Goal: Transaction & Acquisition: Purchase product/service

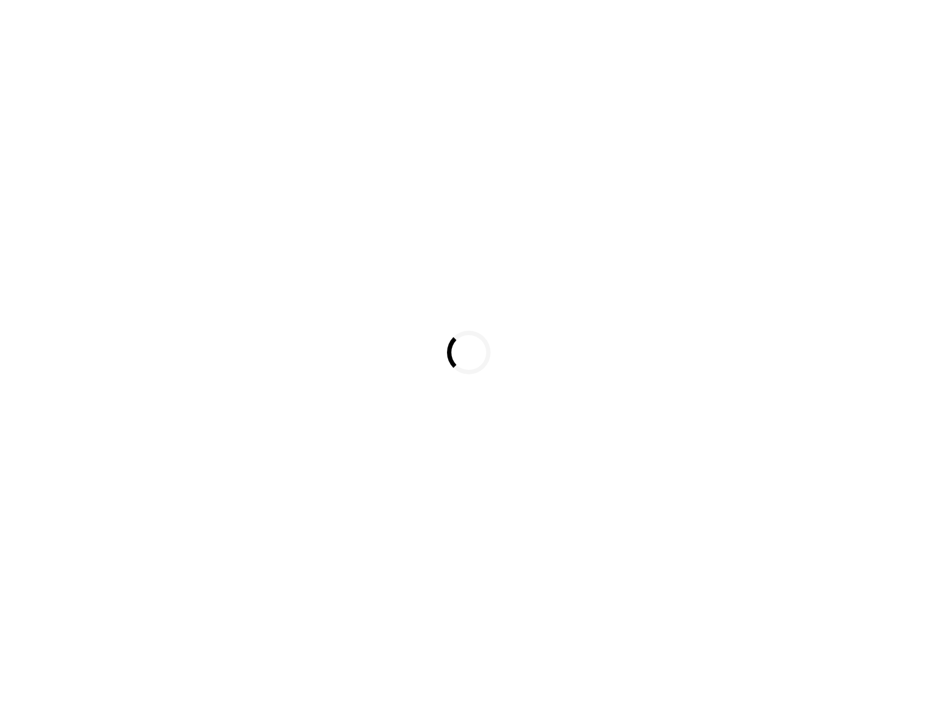
select select
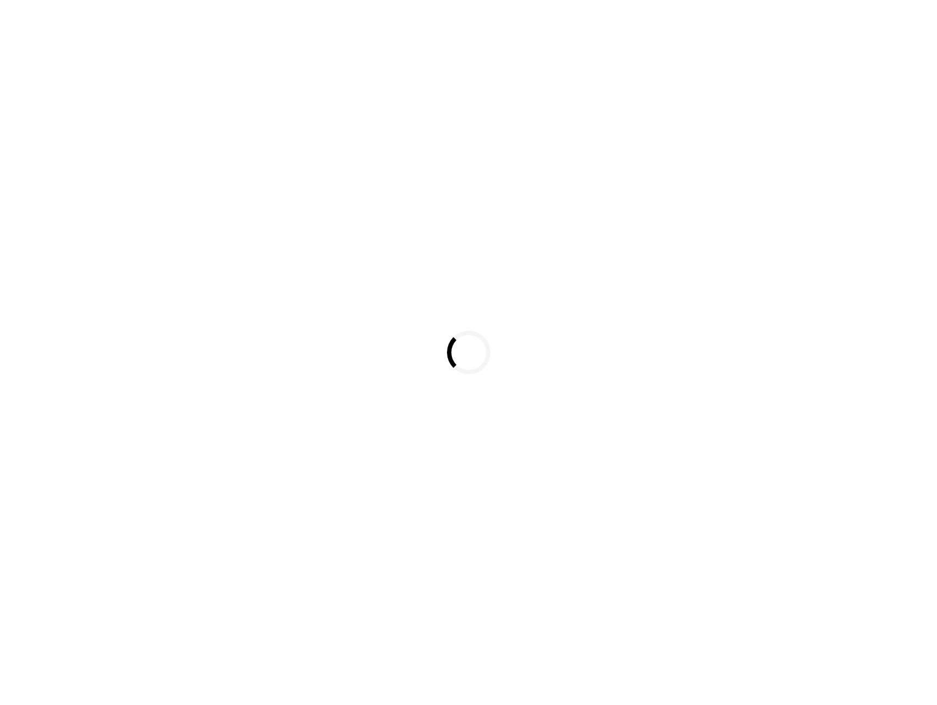
select select
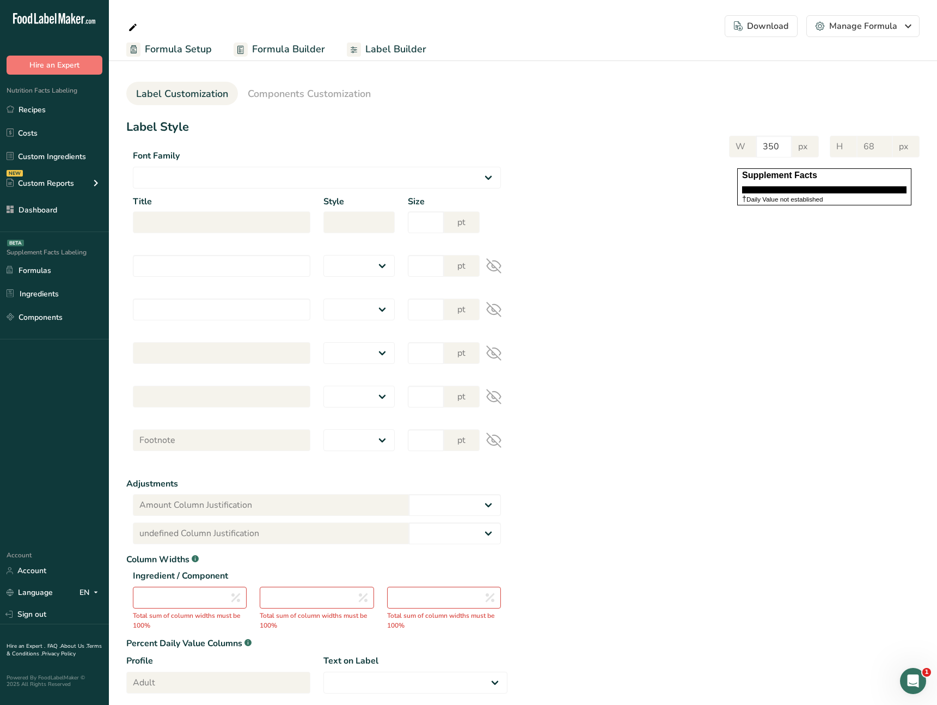
drag, startPoint x: 679, startPoint y: 351, endPoint x: 671, endPoint y: 350, distance: 8.8
click at [679, 351] on div "Label Style Font Family Arial Roboto Helvetica [GEOGRAPHIC_DATA] [DEMOGRAPHIC_D…" at bounding box center [523, 423] width 794 height 610
click at [657, 351] on div "Label Style Font Family Arial Roboto Helvetica [GEOGRAPHIC_DATA] [DEMOGRAPHIC_D…" at bounding box center [523, 423] width 794 height 610
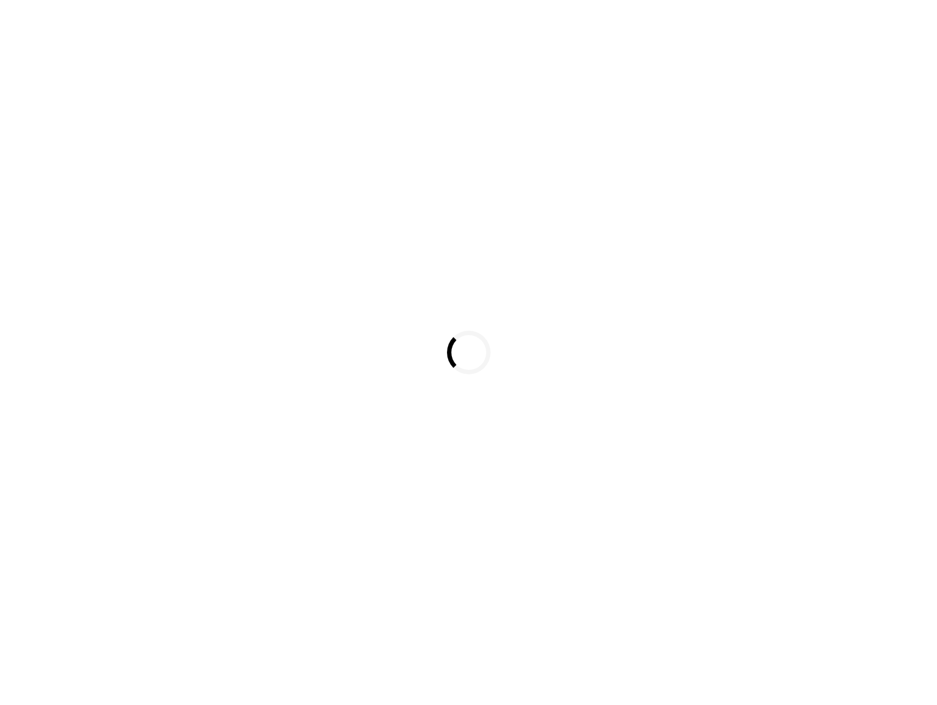
select select
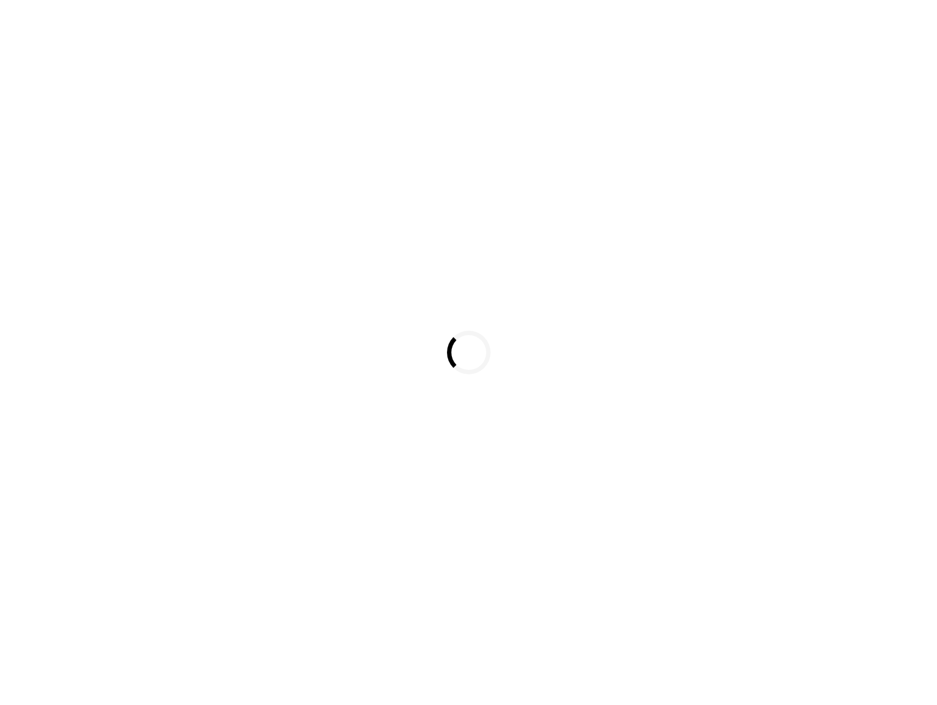
select select
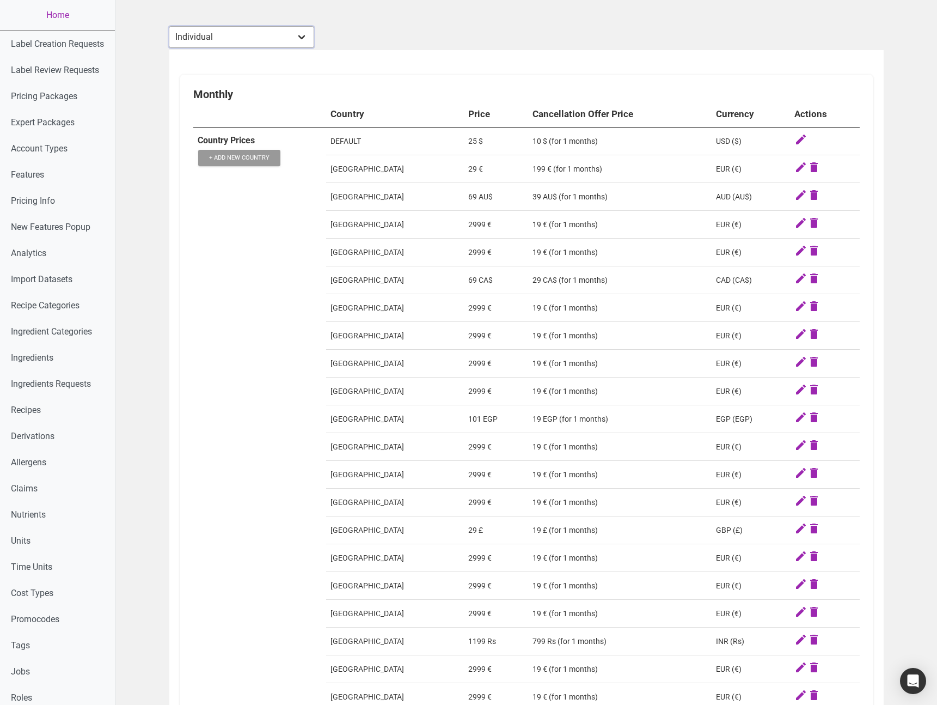
click at [242, 40] on select "Individual Essential Pro Business Old Enterprise 3 Users (799$) Old Enterprise …" at bounding box center [241, 37] width 145 height 22
select select "30"
click at [169, 26] on select "Individual Essential Pro Business Old Enterprise 3 Users (799$) Old Enterprise …" at bounding box center [241, 37] width 145 height 22
click at [281, 252] on td "Country Prices + Add New Country" at bounding box center [259, 544] width 133 height 834
click at [258, 159] on button "+ Add New Country" at bounding box center [239, 158] width 82 height 16
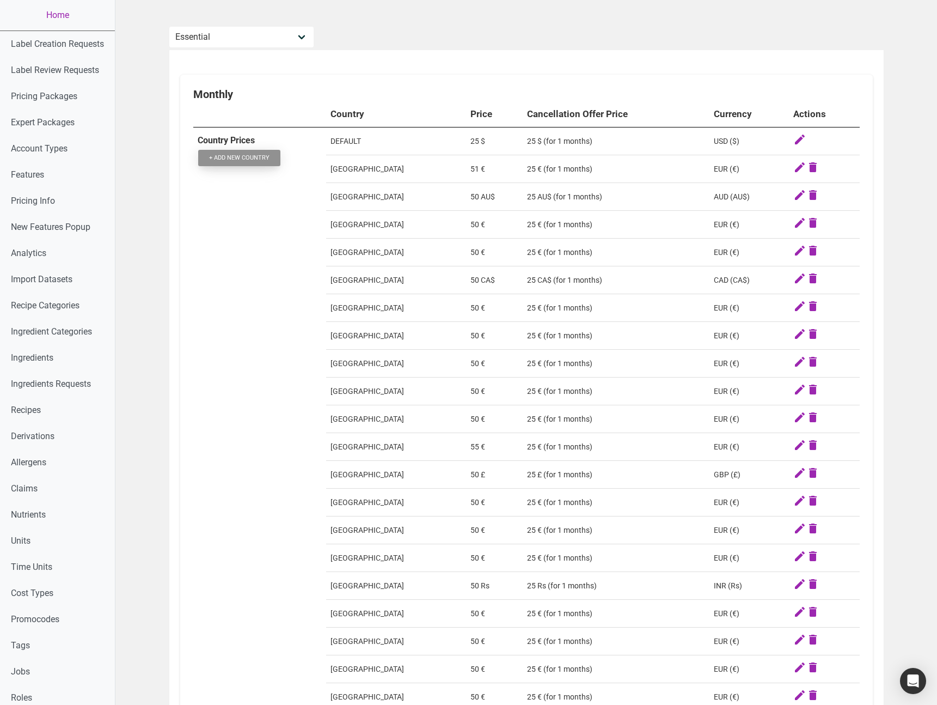
select select
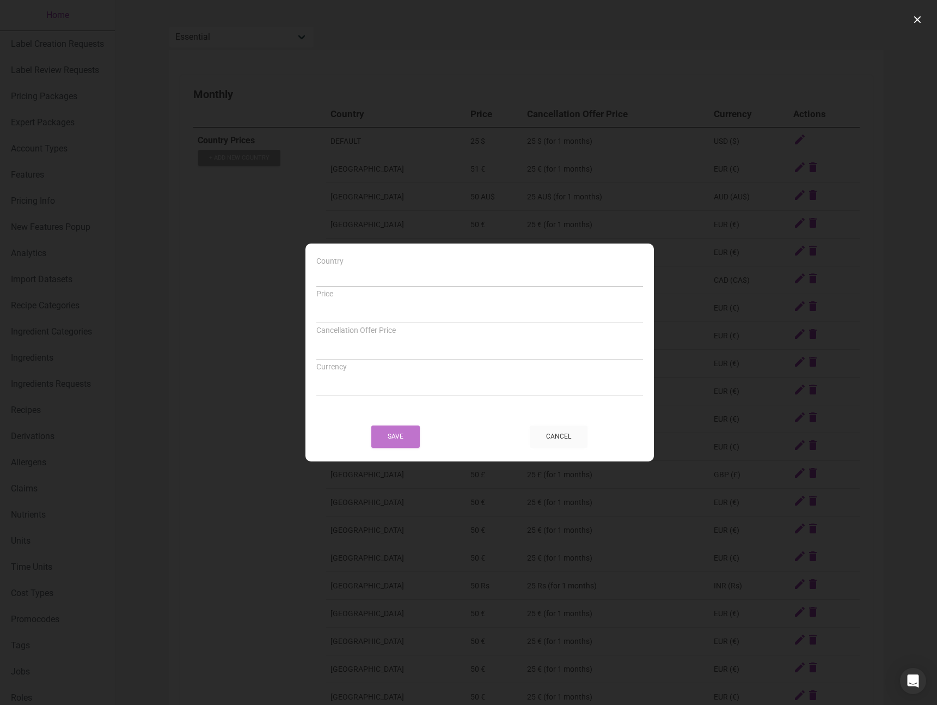
click at [407, 279] on select "DEFAULT Andorra United Arab Emirates Afghanistan Antigua and Barbuda Anguilla A…" at bounding box center [479, 277] width 327 height 20
select select "EG"
click at [316, 267] on select "DEFAULT Andorra United Arab Emirates Afghanistan Antigua and Barbuda Anguilla A…" at bounding box center [479, 277] width 327 height 20
select select
click at [377, 313] on input "Price" at bounding box center [479, 314] width 327 height 20
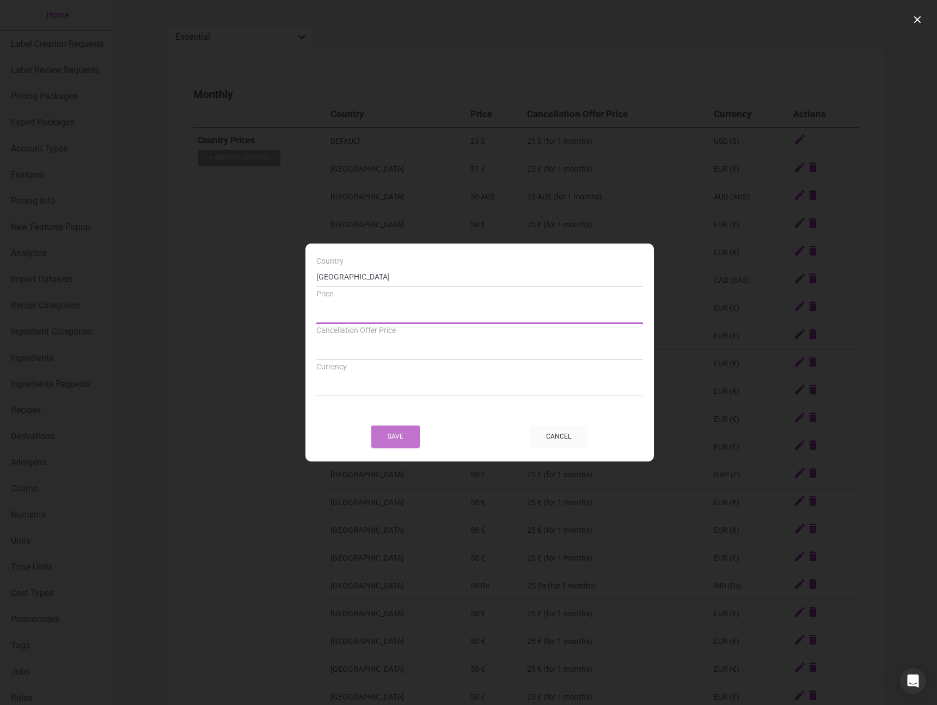
type input "4"
select select
type input "49"
select select
type input "49"
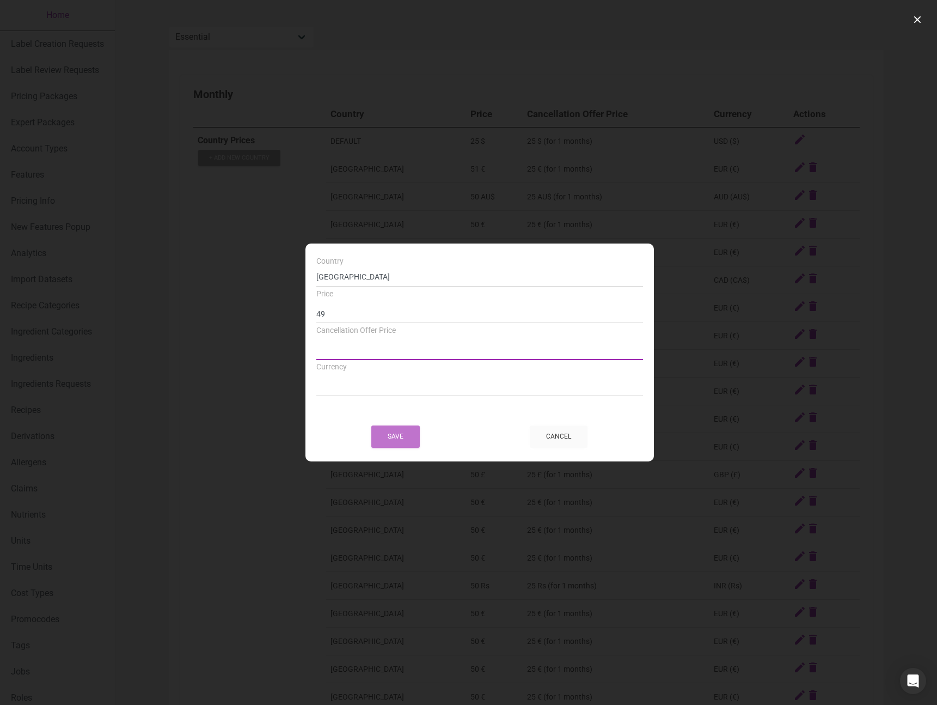
select select
click at [362, 348] on input "Price" at bounding box center [479, 350] width 327 height 20
type input "1"
select select
type input "10"
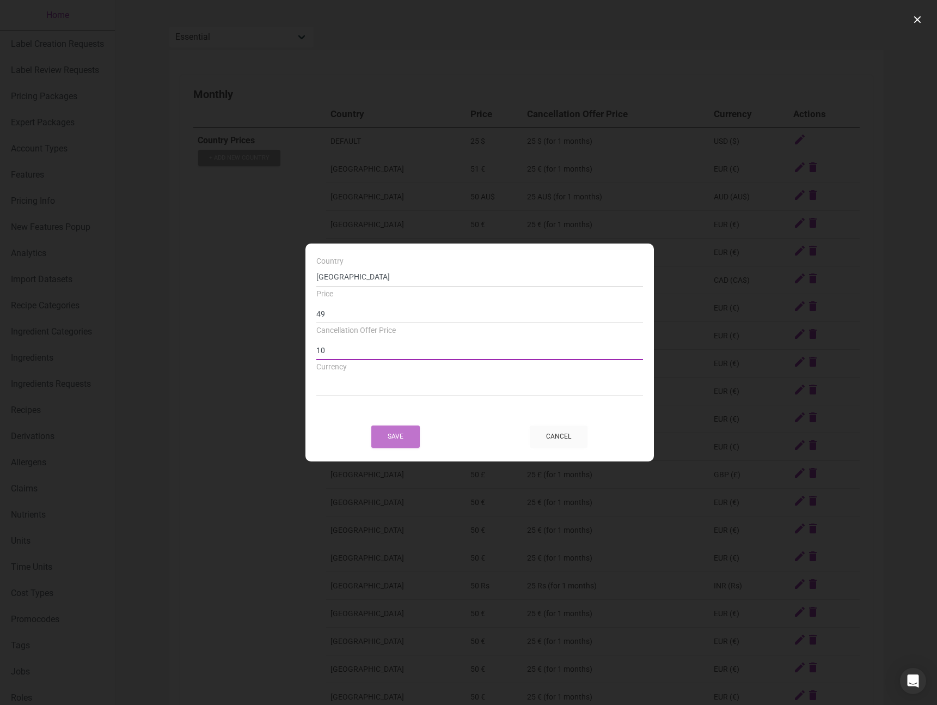
select select
type input "10"
click at [351, 382] on select "USD ($) CAD (CA$) EUR (€) AED (AED) AFN (Af) ALL (ALL) AMD (AMD) ARS (AR$) AUD …" at bounding box center [479, 387] width 327 height 20
select select "CAD"
click at [316, 377] on select "USD ($) CAD (CA$) EUR (€) AED (AED) AFN (Af) ALL (ALL) AMD (AMD) ARS (AR$) AUD …" at bounding box center [479, 387] width 327 height 20
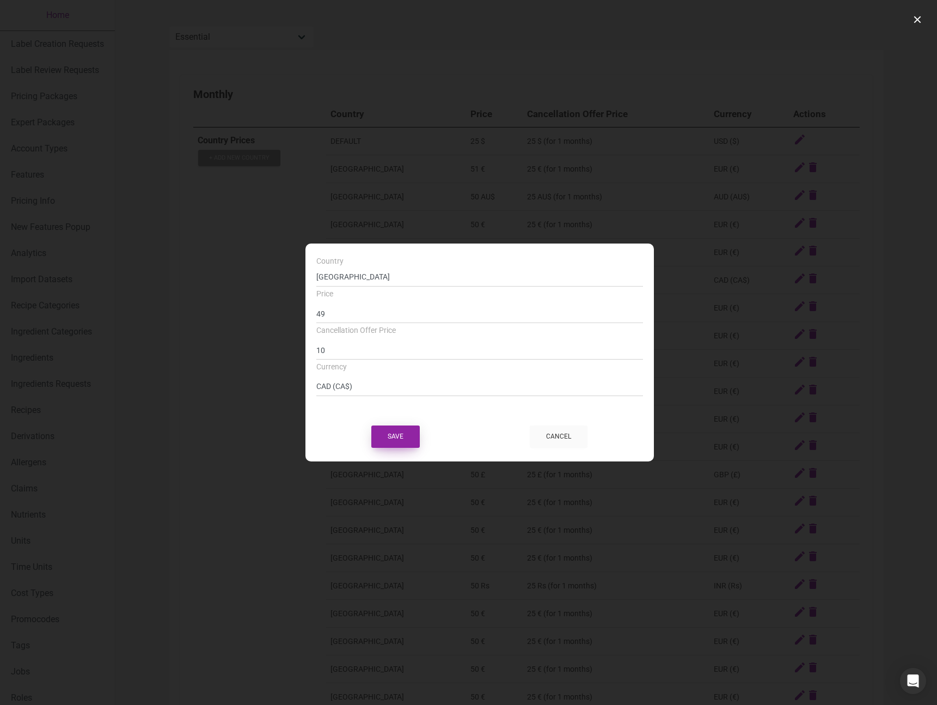
click at [397, 434] on button "Save" at bounding box center [395, 436] width 48 height 22
select select
